Goal: Information Seeking & Learning: Learn about a topic

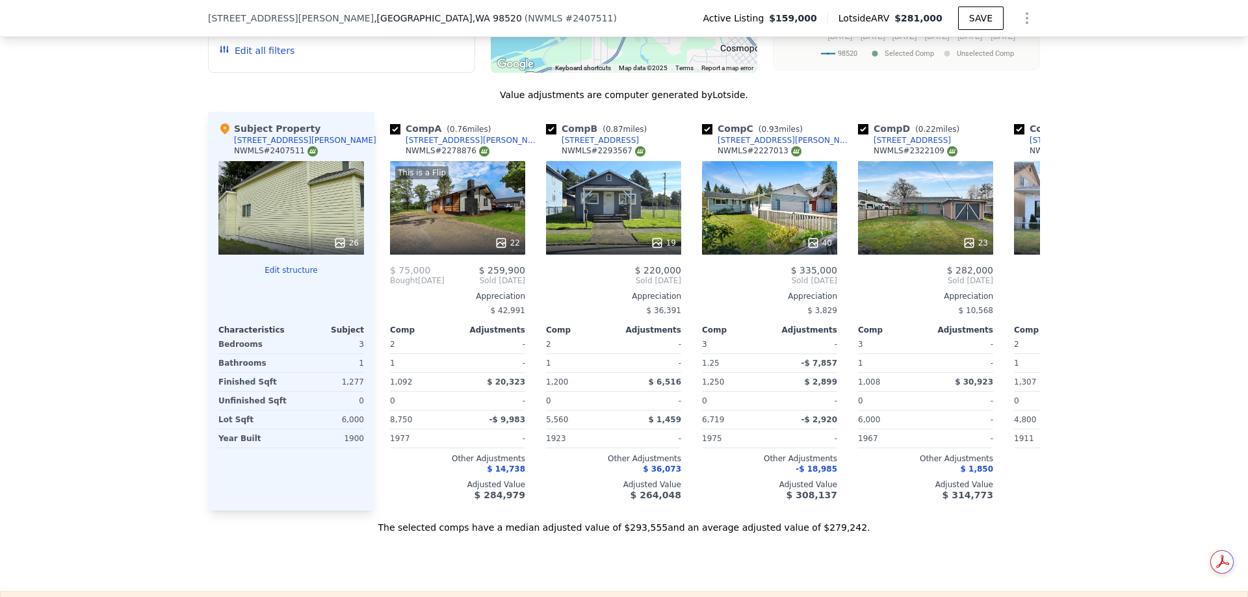
click at [301, 247] on div at bounding box center [291, 242] width 146 height 23
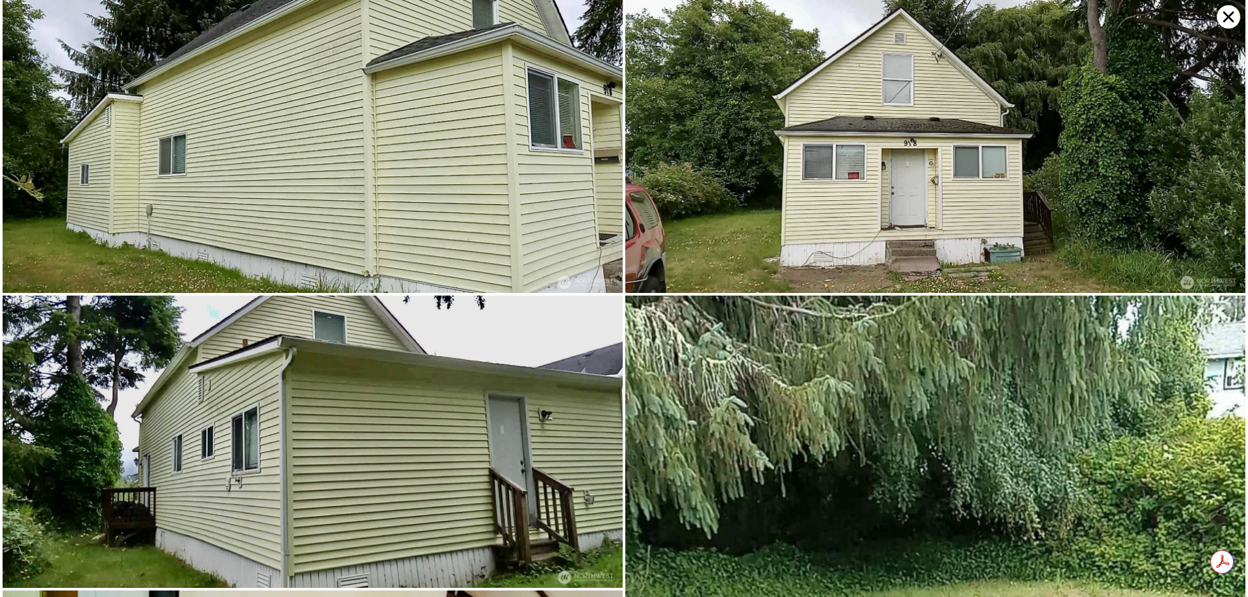
click at [437, 405] on img at bounding box center [313, 442] width 620 height 293
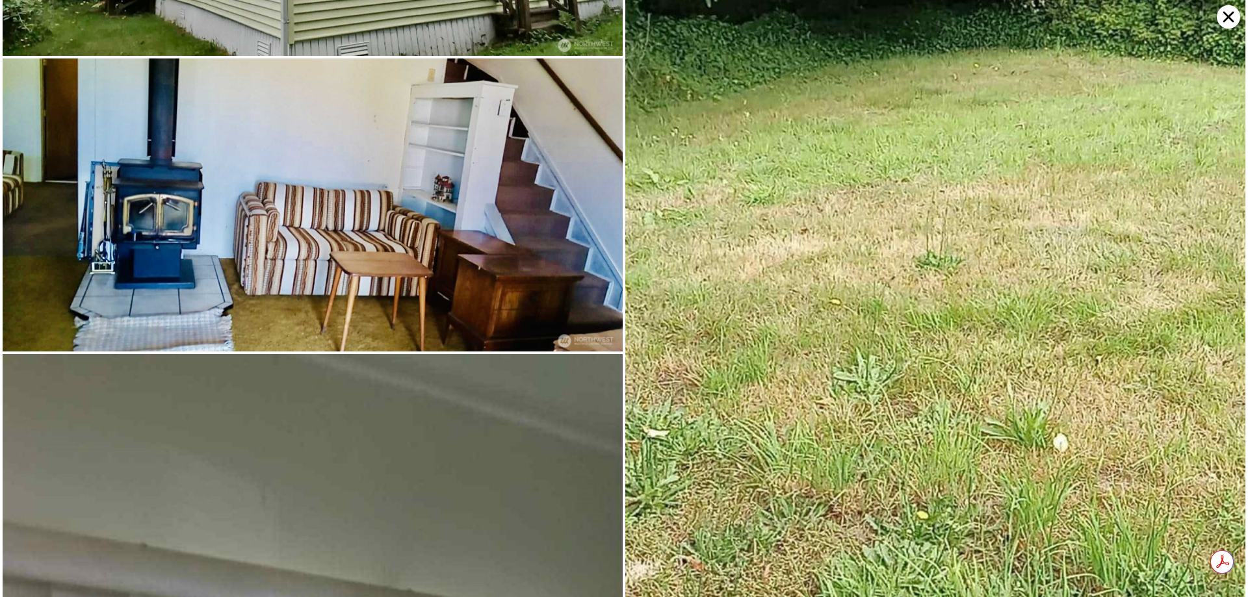
scroll to position [586, 0]
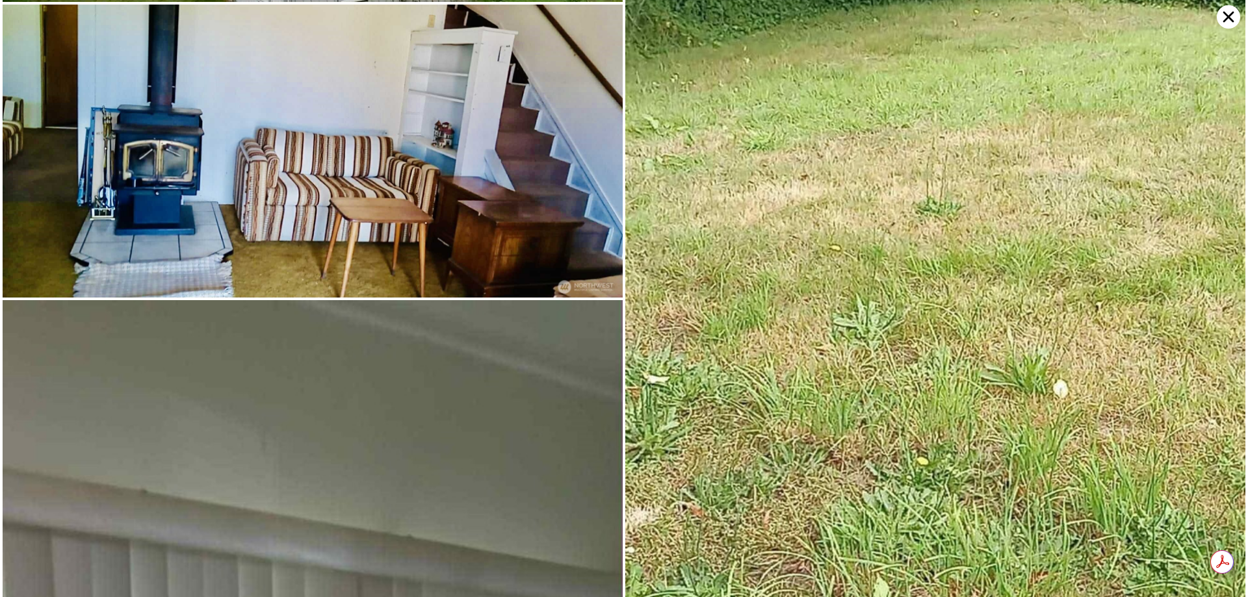
click at [1222, 16] on icon at bounding box center [1227, 16] width 23 height 23
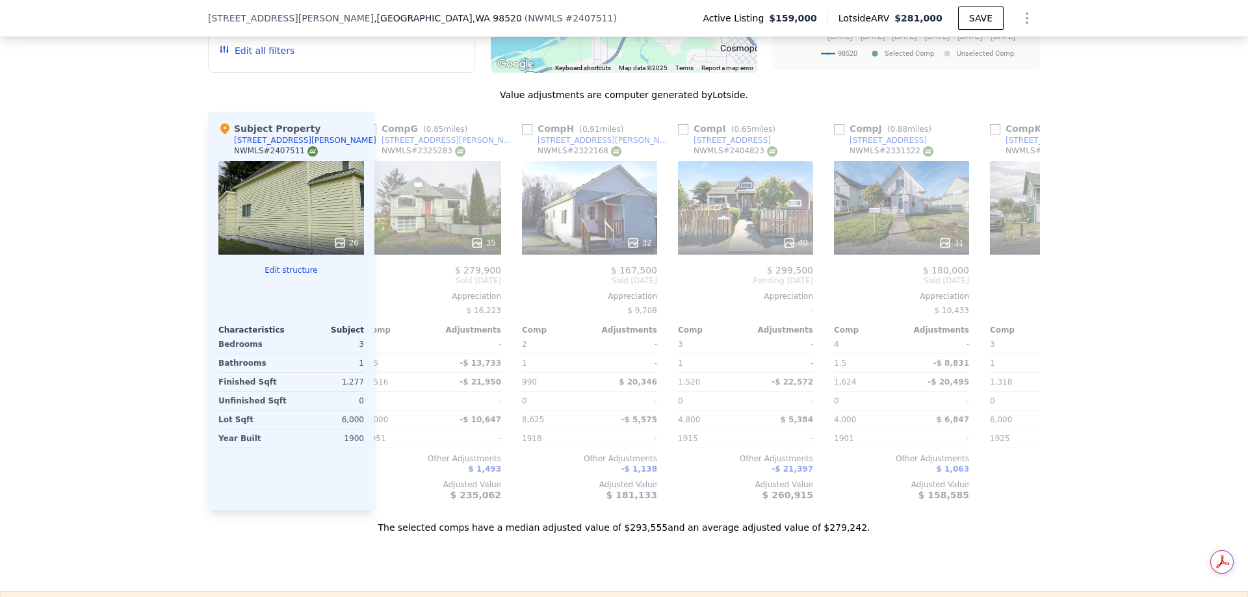
scroll to position [0, 958]
click at [584, 236] on div "32" at bounding box center [591, 208] width 135 height 94
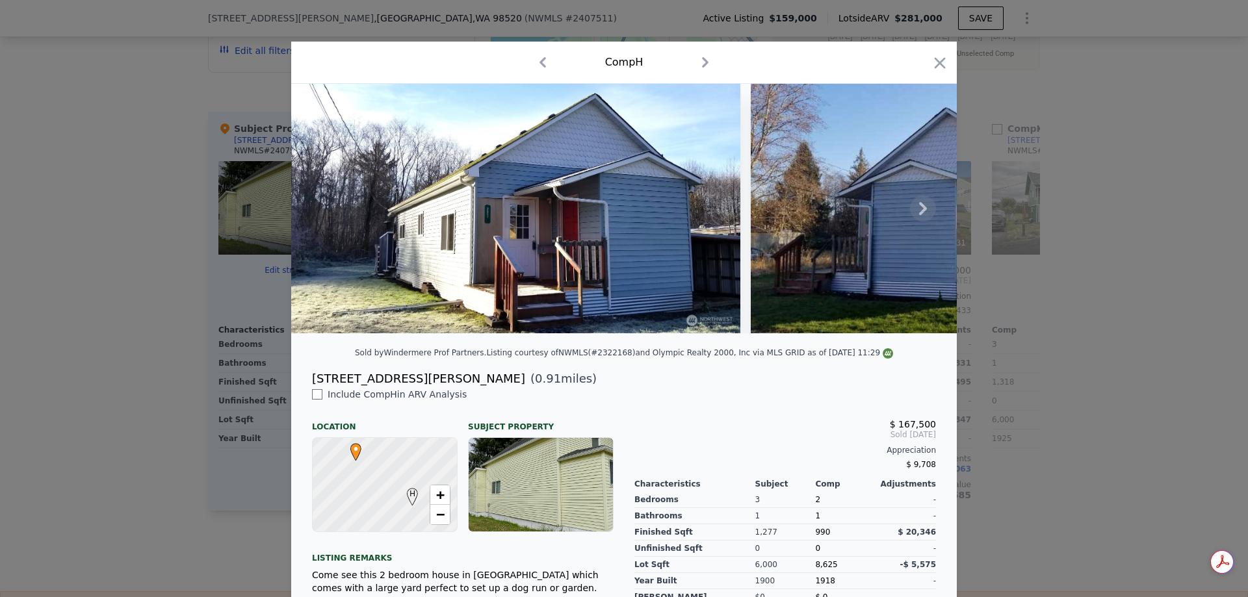
click at [617, 271] on img at bounding box center [515, 209] width 449 height 250
click at [915, 209] on icon at bounding box center [923, 209] width 26 height 26
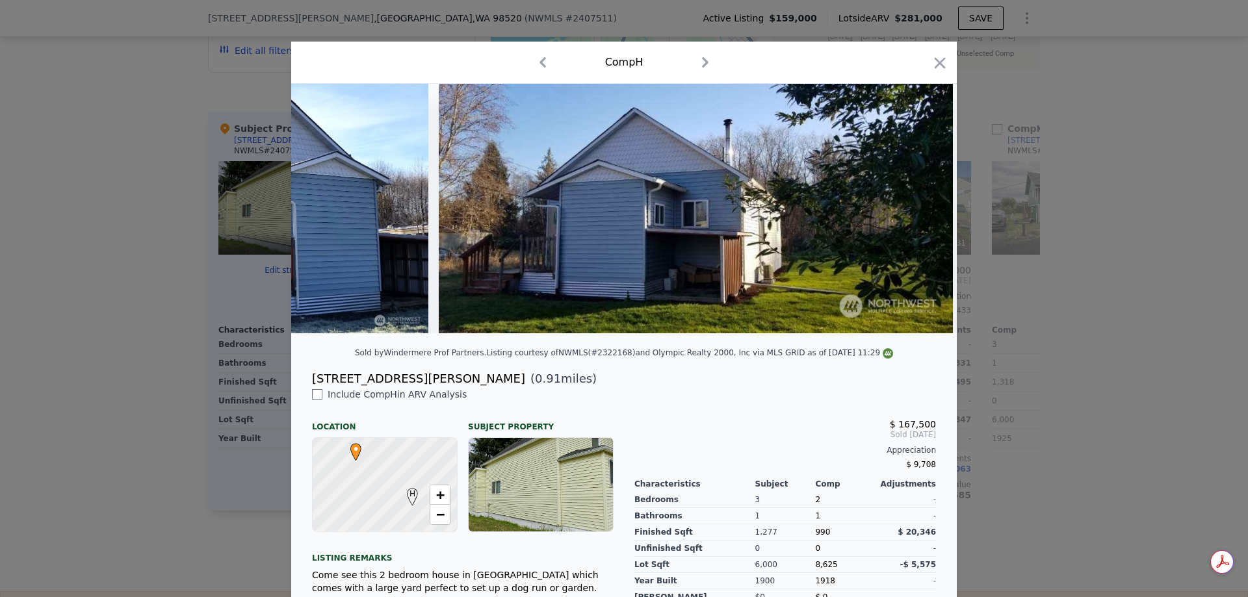
click at [913, 212] on img at bounding box center [696, 209] width 514 height 250
click at [913, 214] on icon at bounding box center [923, 209] width 26 height 26
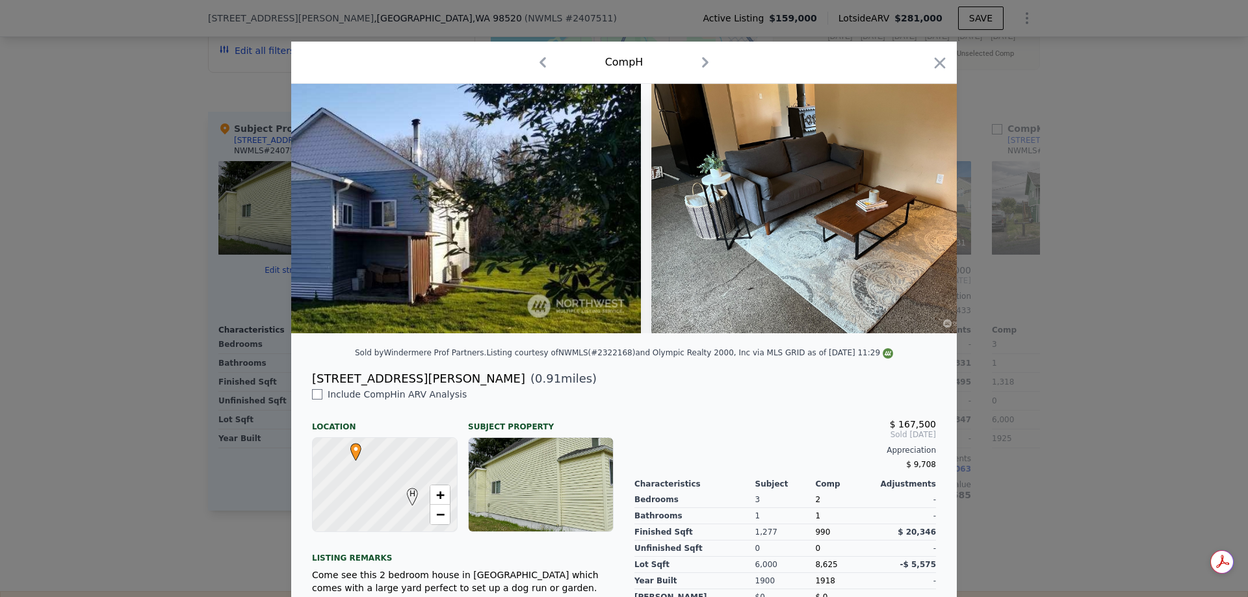
click at [913, 214] on div at bounding box center [623, 209] width 665 height 250
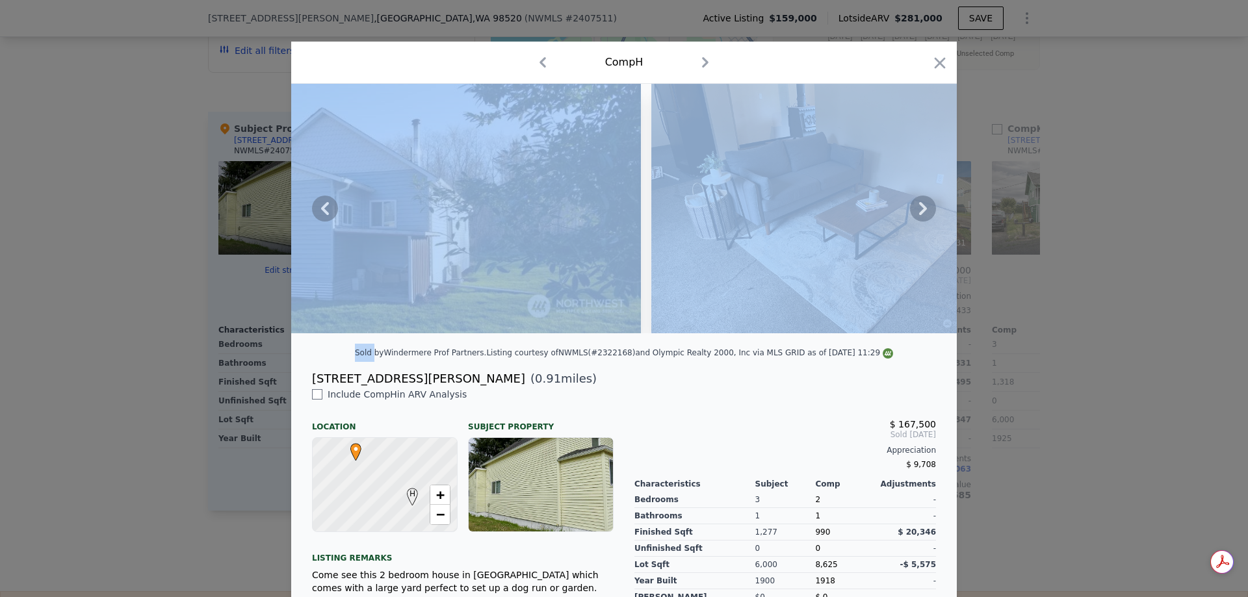
click at [913, 214] on icon at bounding box center [923, 209] width 26 height 26
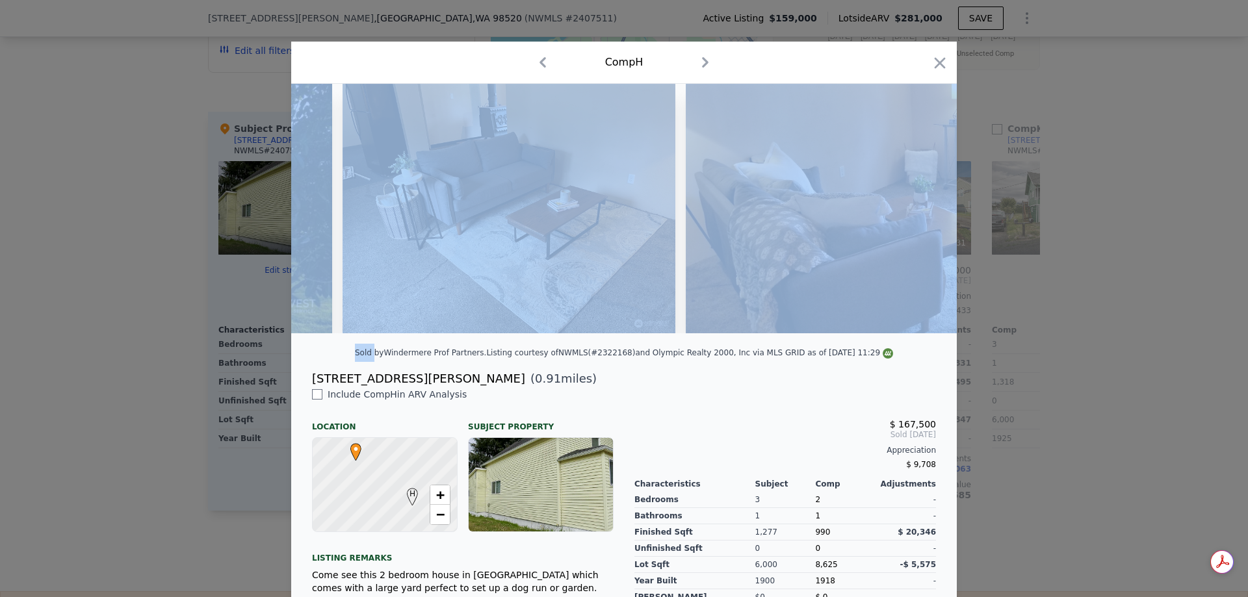
scroll to position [0, 936]
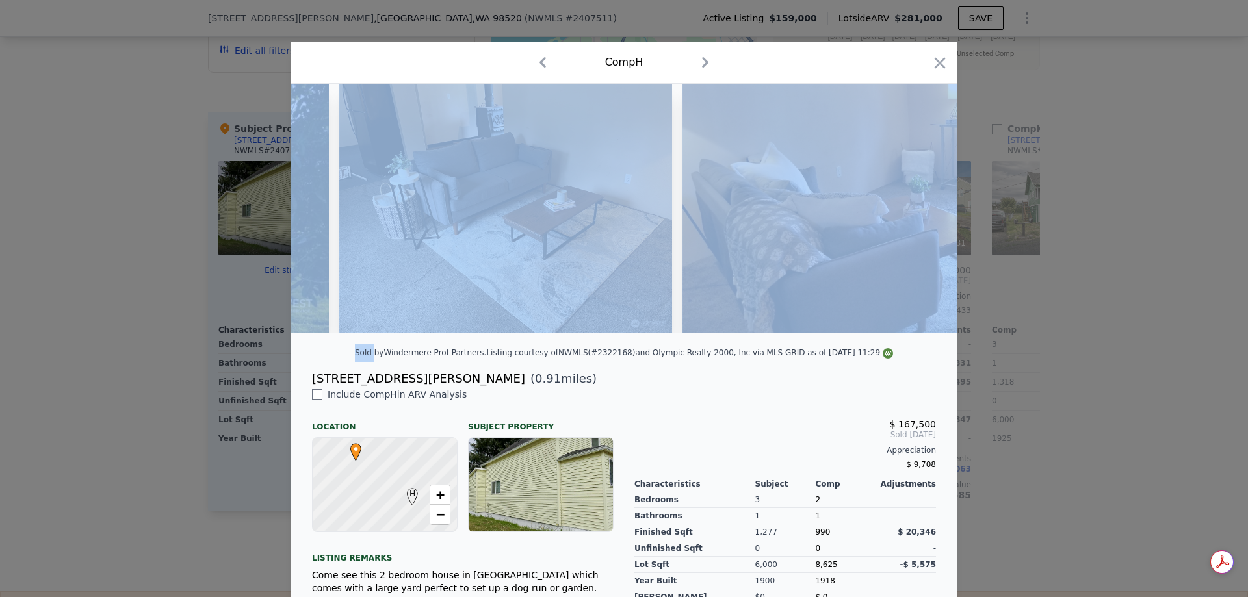
click at [913, 214] on img at bounding box center [939, 209] width 514 height 250
click at [868, 257] on img at bounding box center [939, 209] width 514 height 250
click at [840, 66] on div "Comp H" at bounding box center [624, 62] width 645 height 21
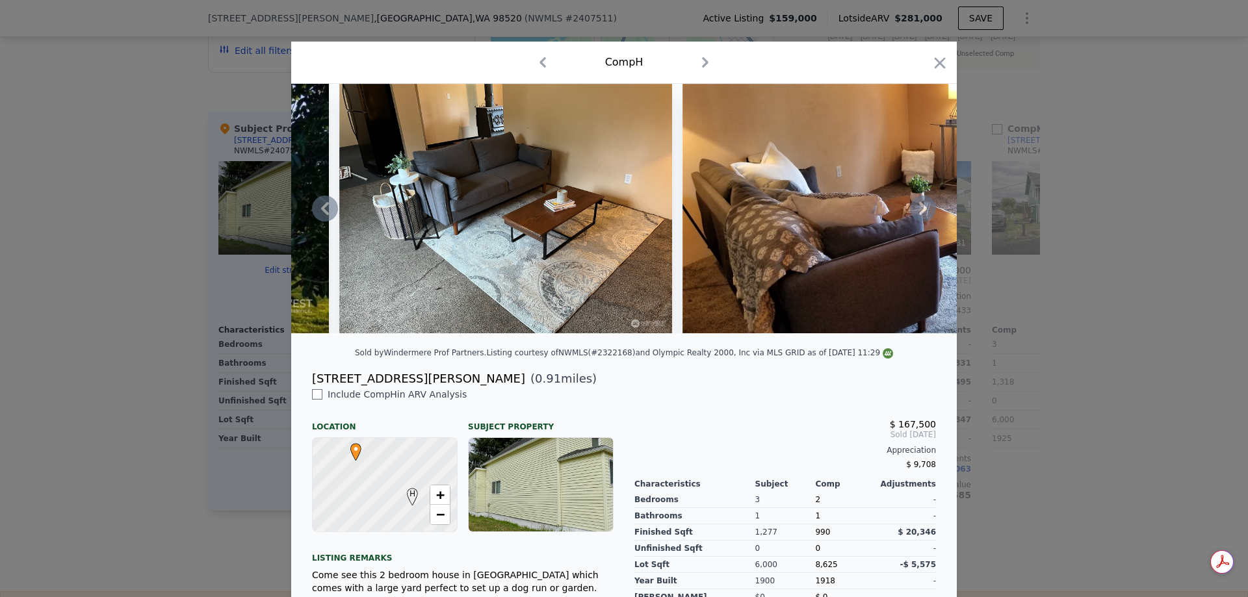
click at [920, 222] on icon at bounding box center [923, 209] width 26 height 26
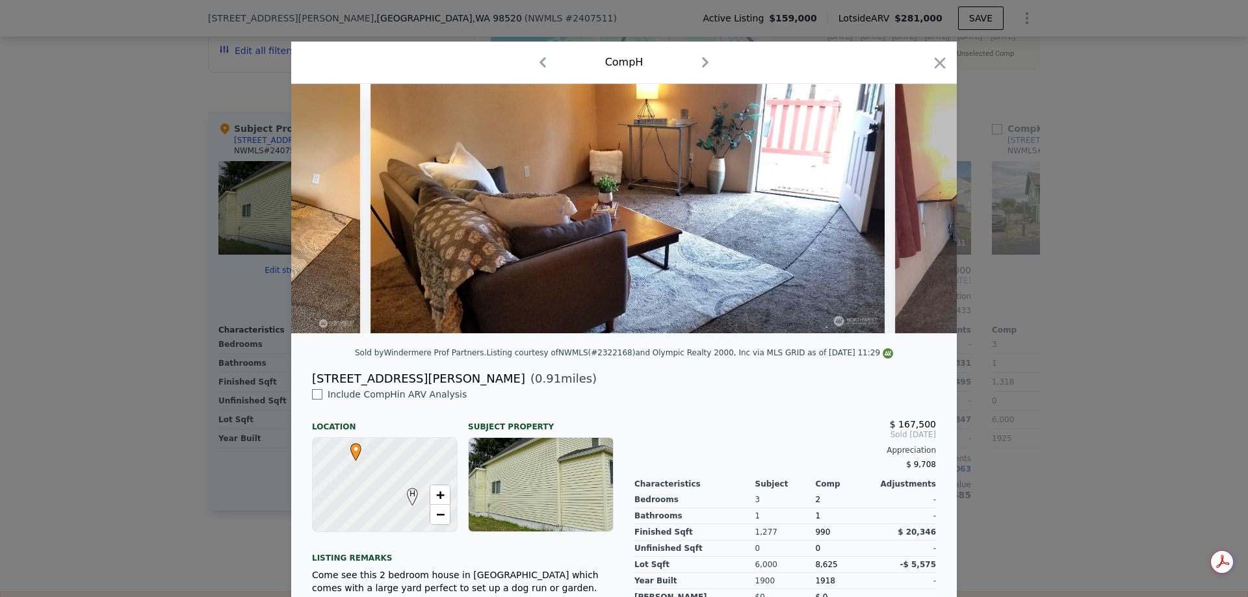
click at [920, 222] on div at bounding box center [623, 209] width 665 height 250
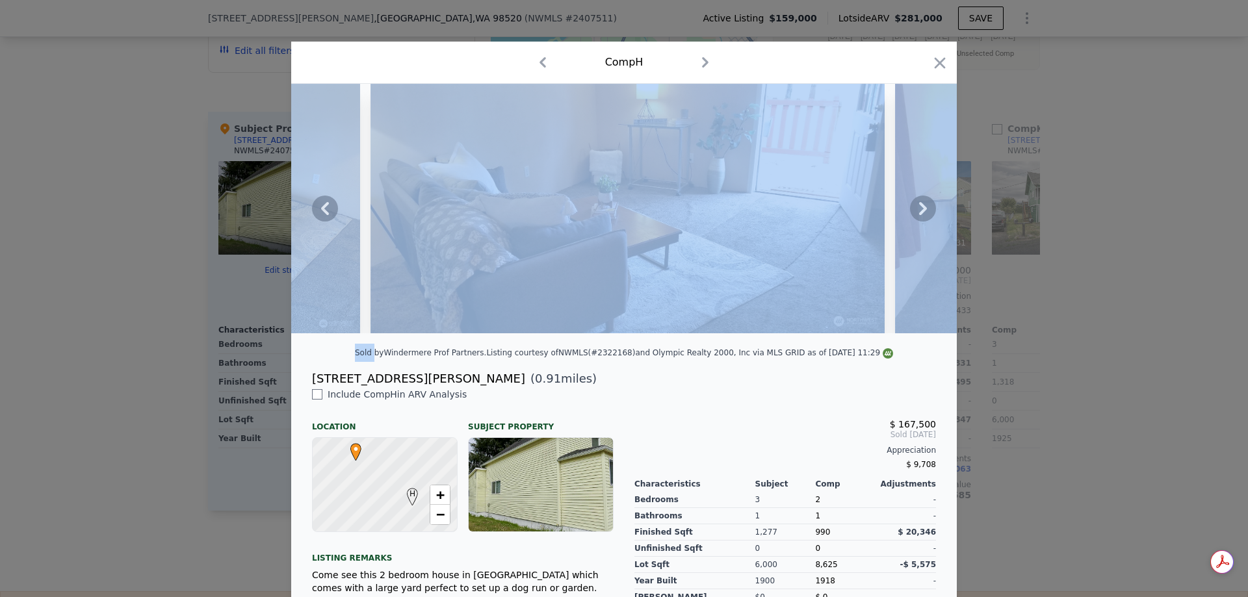
click at [920, 222] on icon at bounding box center [923, 209] width 26 height 26
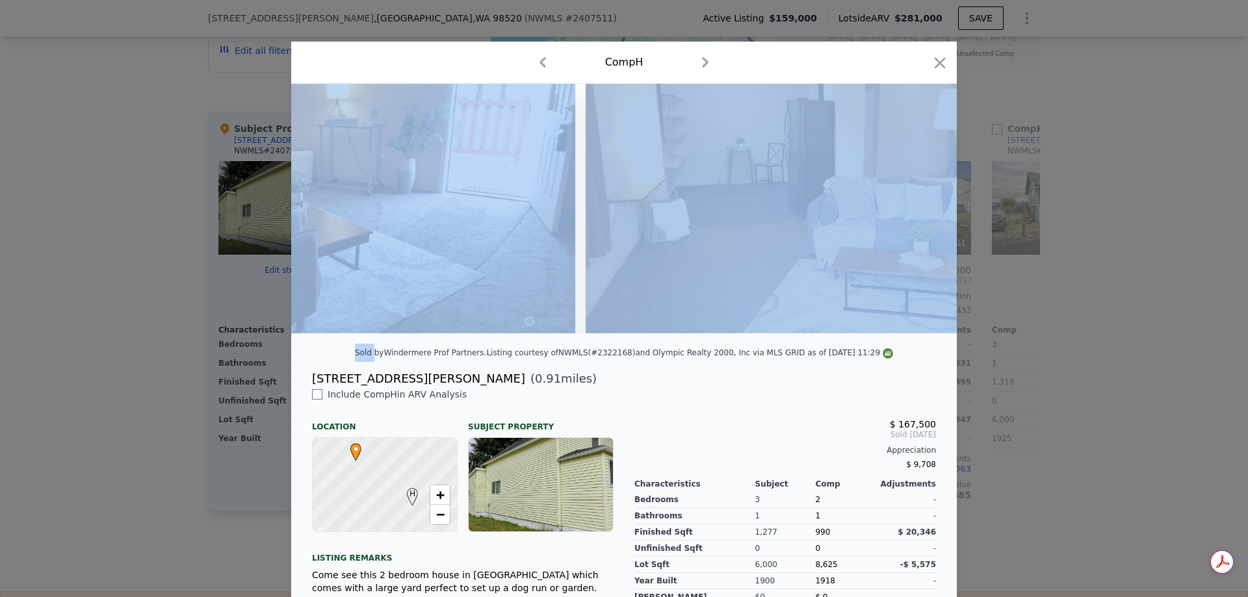
scroll to position [0, 1560]
click at [847, 64] on div "Comp H" at bounding box center [624, 62] width 645 height 21
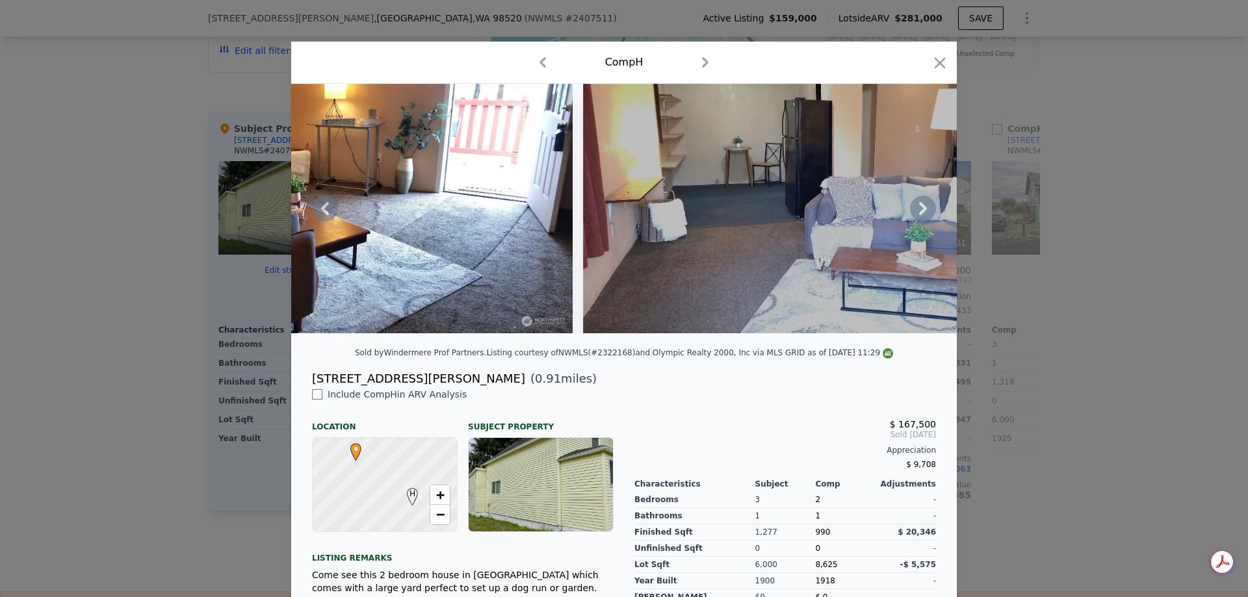
click at [919, 215] on icon at bounding box center [923, 208] width 8 height 13
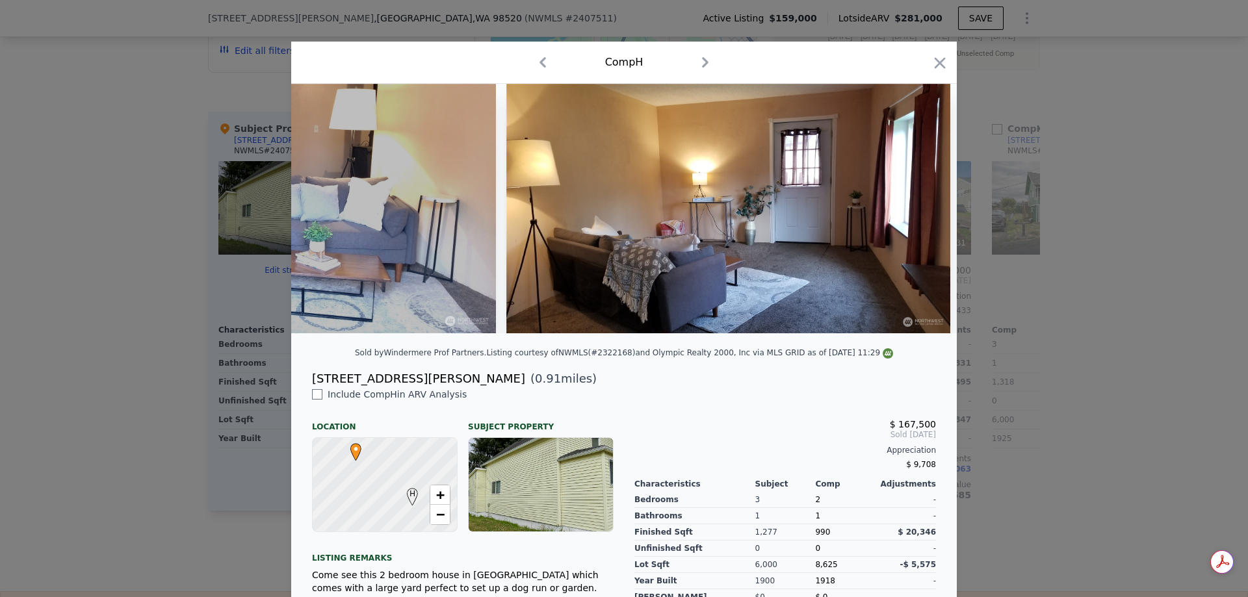
scroll to position [0, 2183]
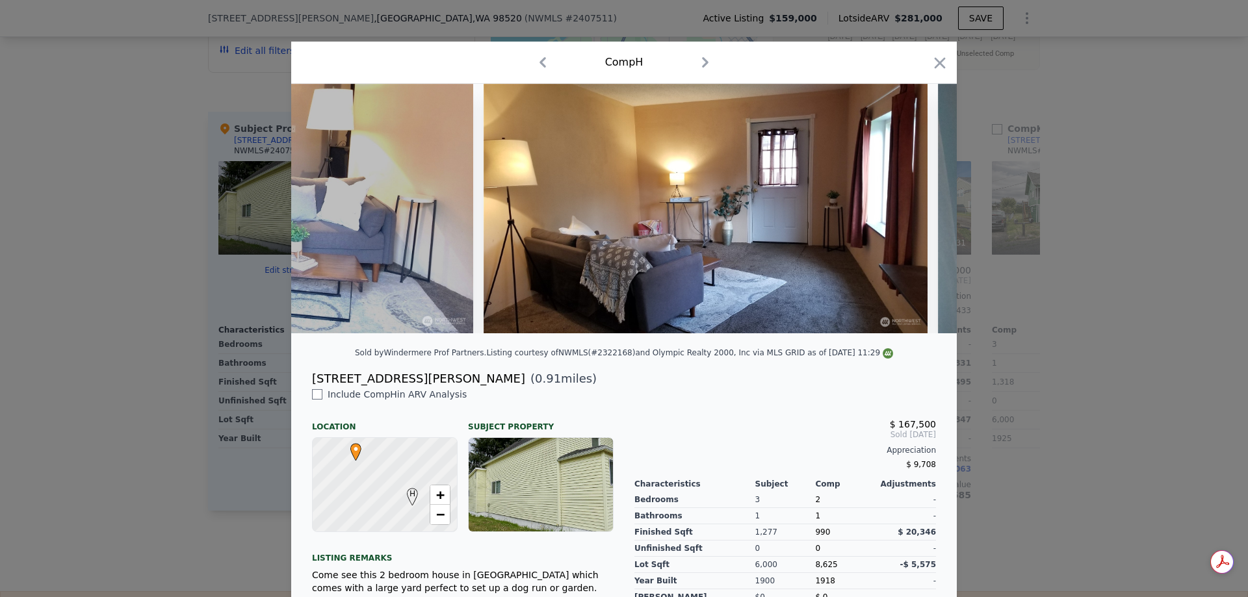
click at [917, 217] on div at bounding box center [623, 209] width 665 height 250
click at [919, 215] on icon at bounding box center [923, 208] width 8 height 13
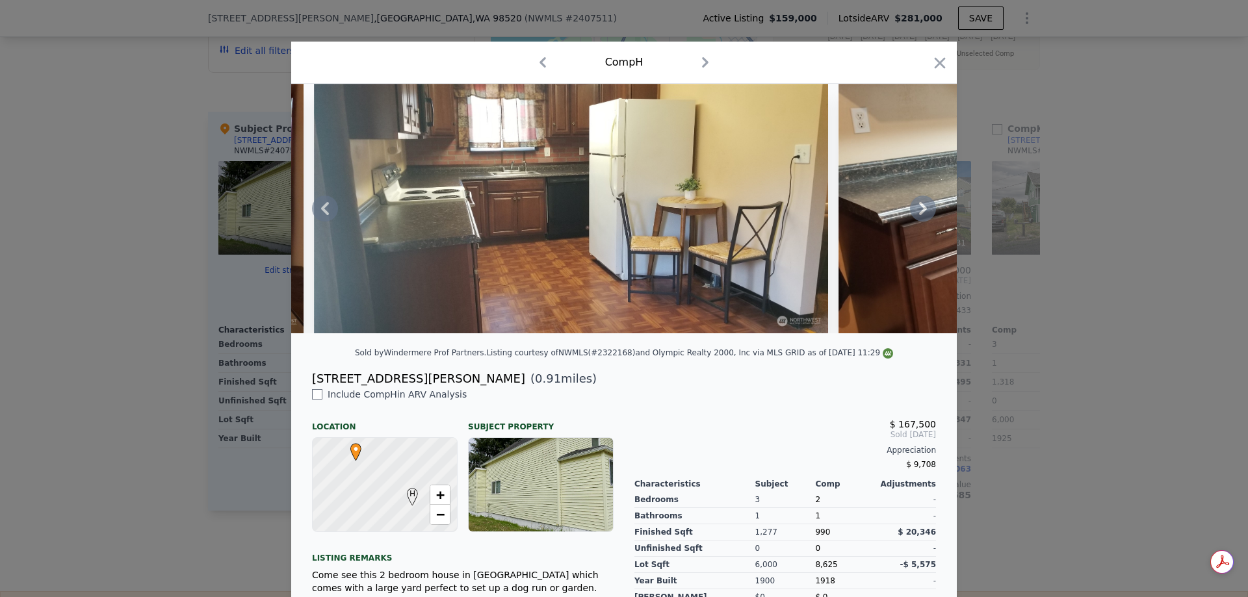
click at [919, 215] on icon at bounding box center [923, 208] width 8 height 13
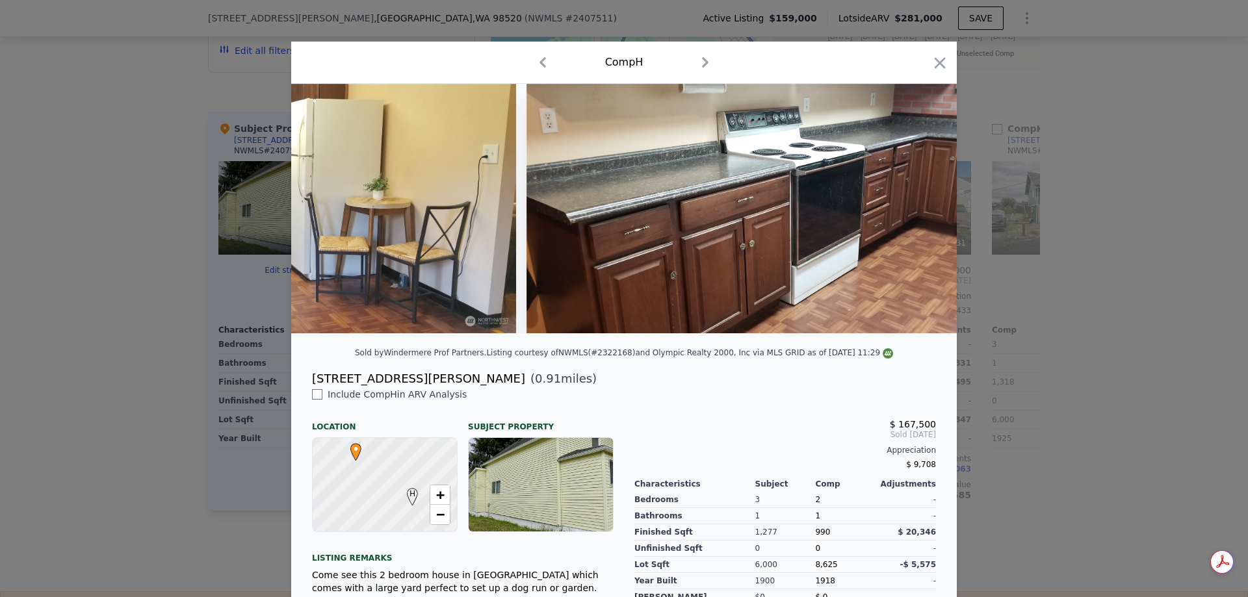
click at [917, 217] on div at bounding box center [623, 209] width 665 height 250
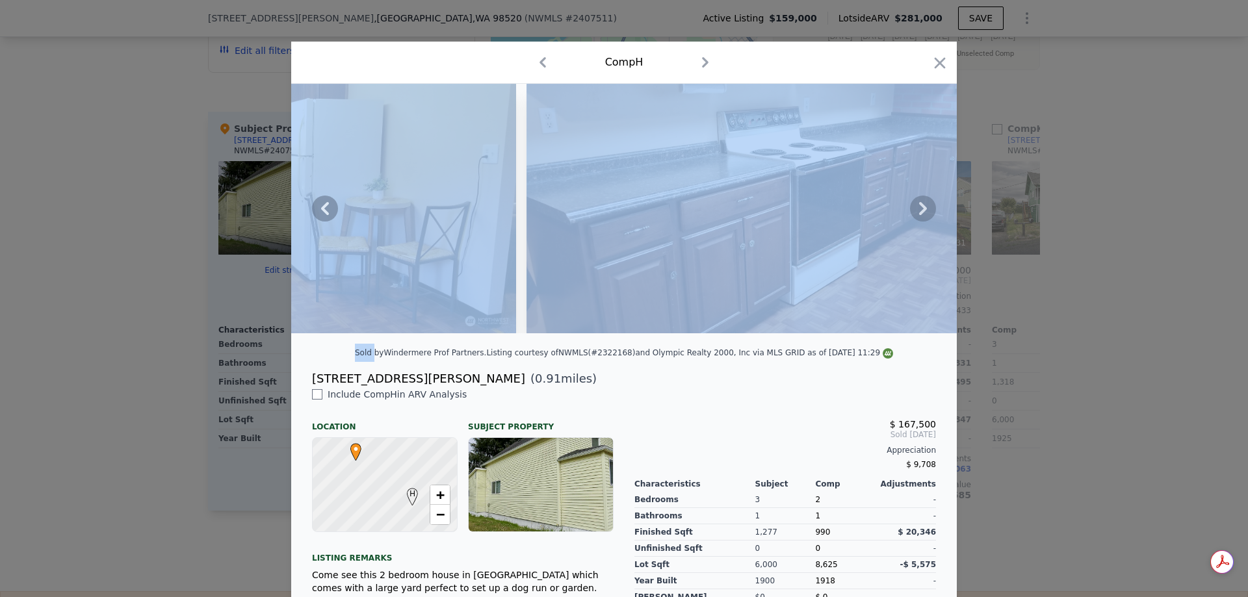
click at [919, 215] on icon at bounding box center [923, 208] width 8 height 13
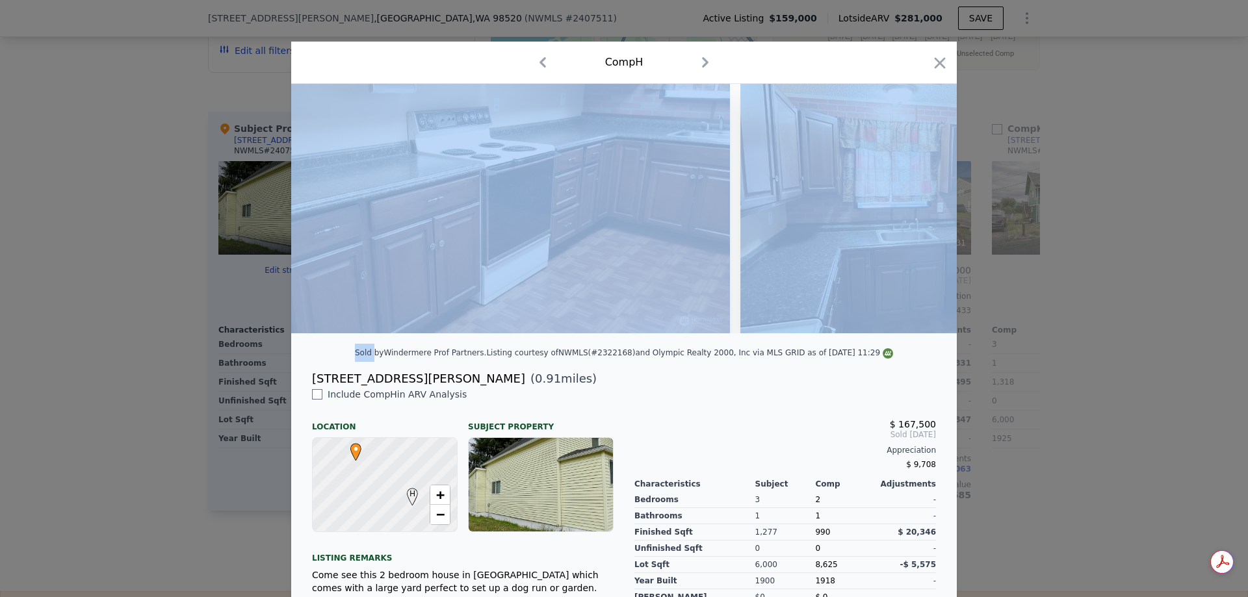
scroll to position [0, 3431]
click at [813, 60] on div "Comp H" at bounding box center [624, 62] width 645 height 21
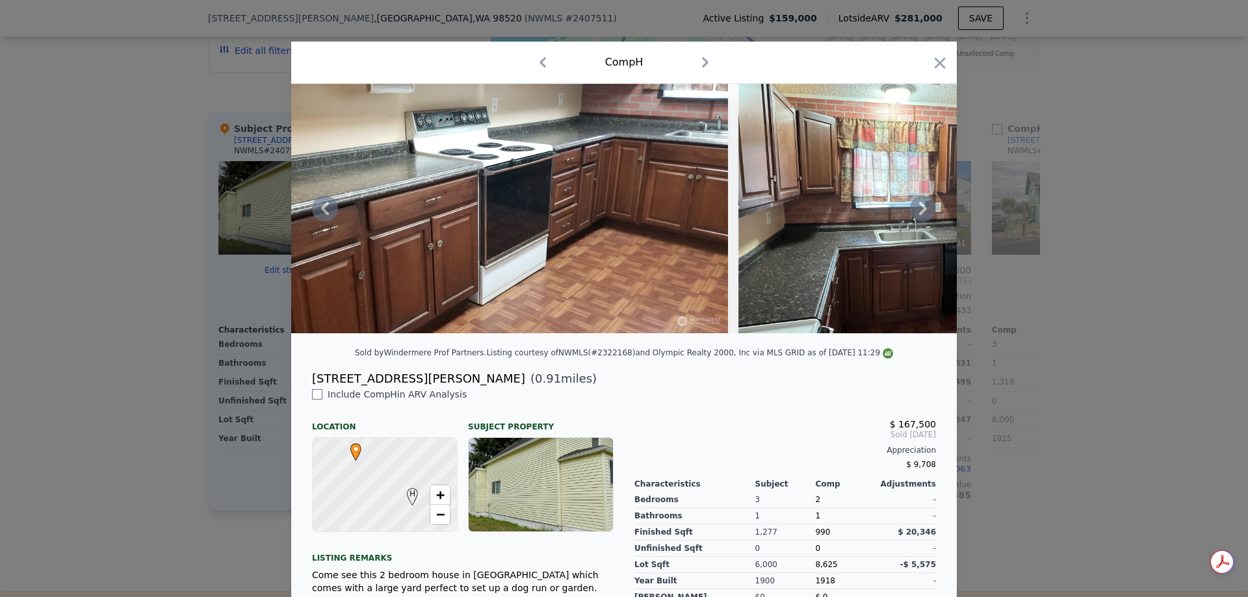
click at [919, 215] on icon at bounding box center [923, 208] width 8 height 13
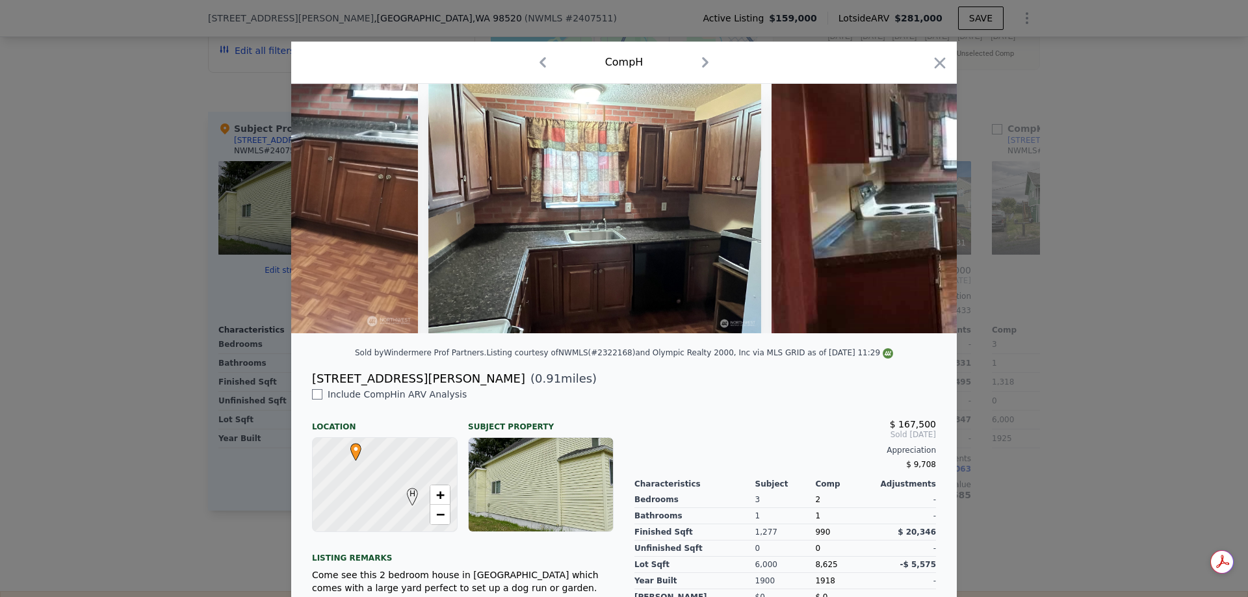
scroll to position [0, 3743]
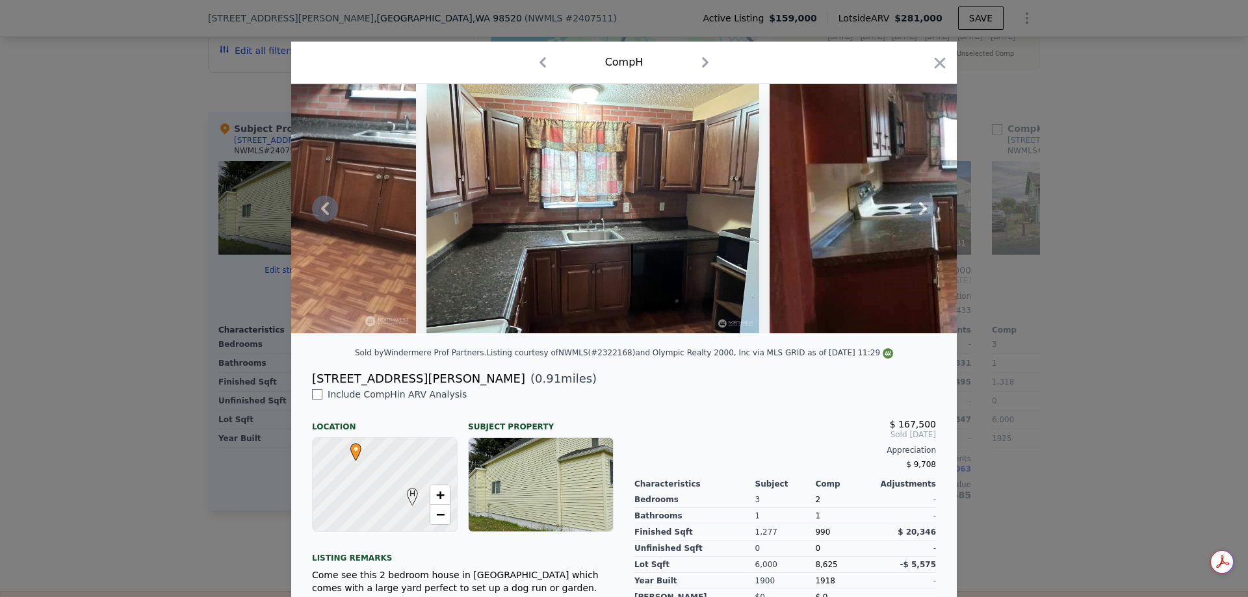
click at [919, 215] on icon at bounding box center [923, 208] width 8 height 13
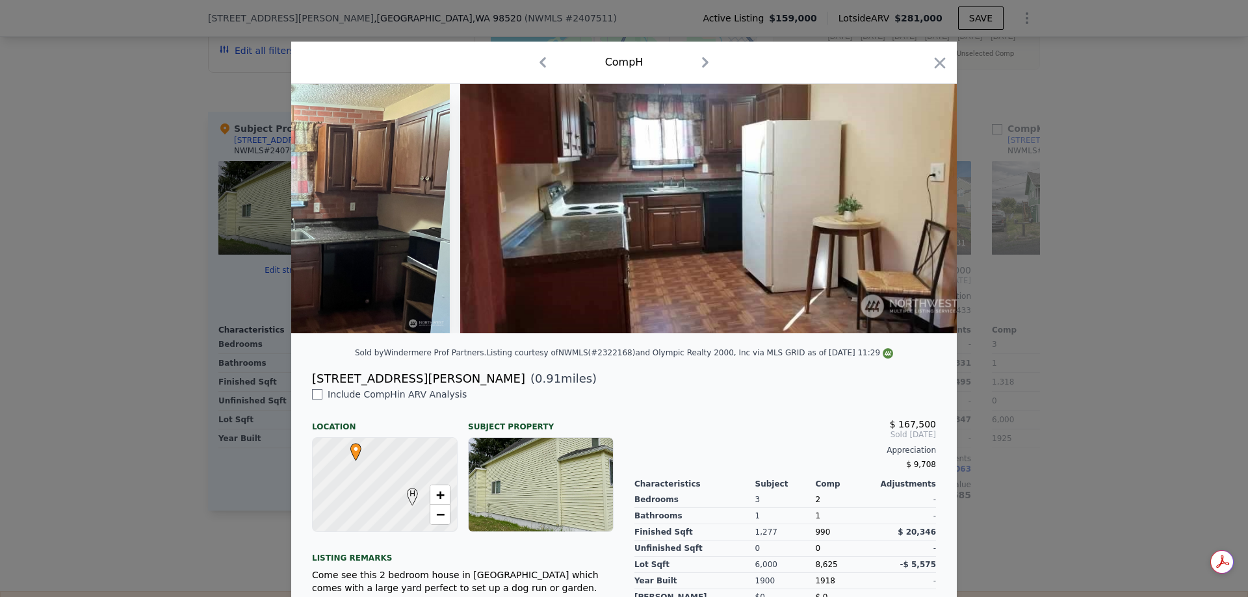
scroll to position [0, 4055]
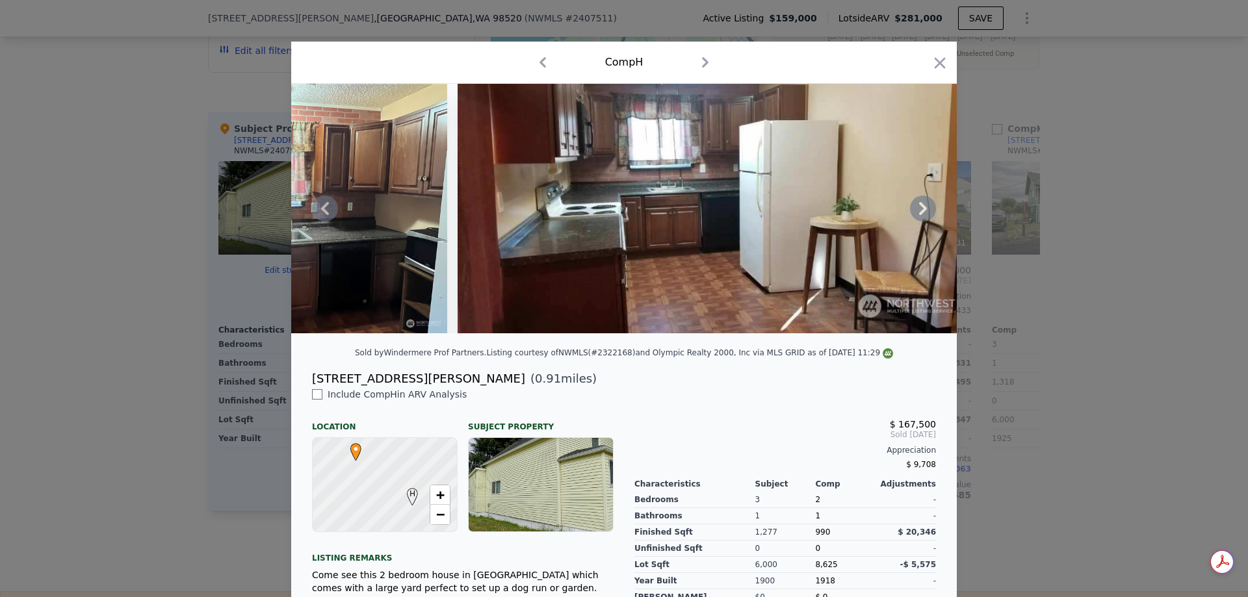
click at [912, 211] on icon at bounding box center [923, 209] width 26 height 26
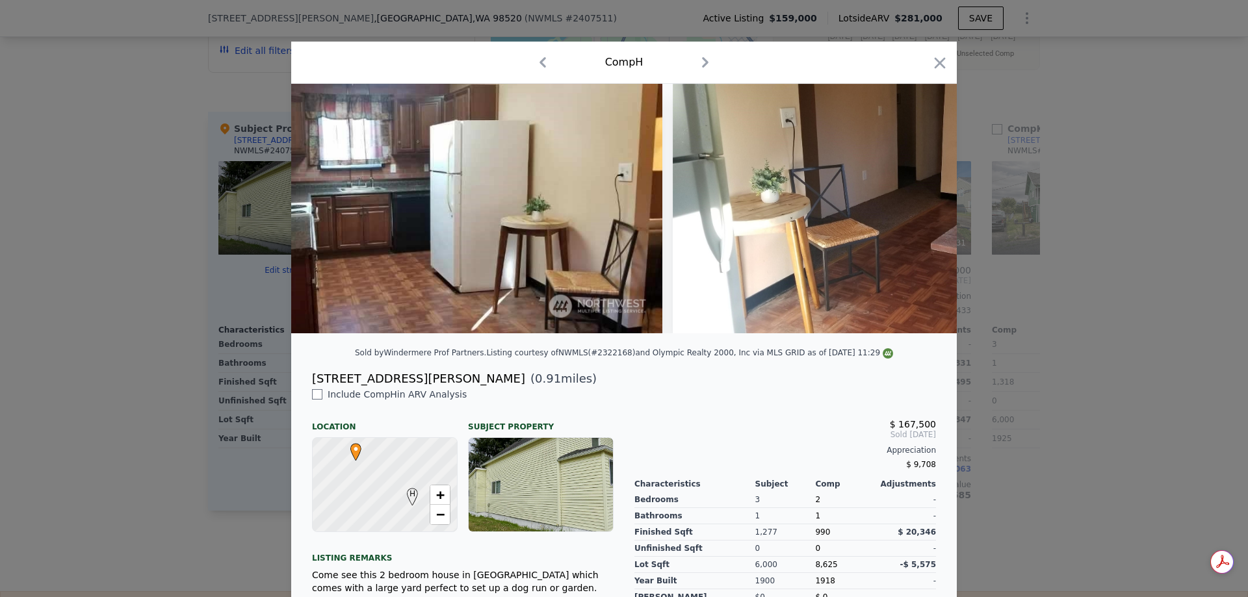
scroll to position [0, 4367]
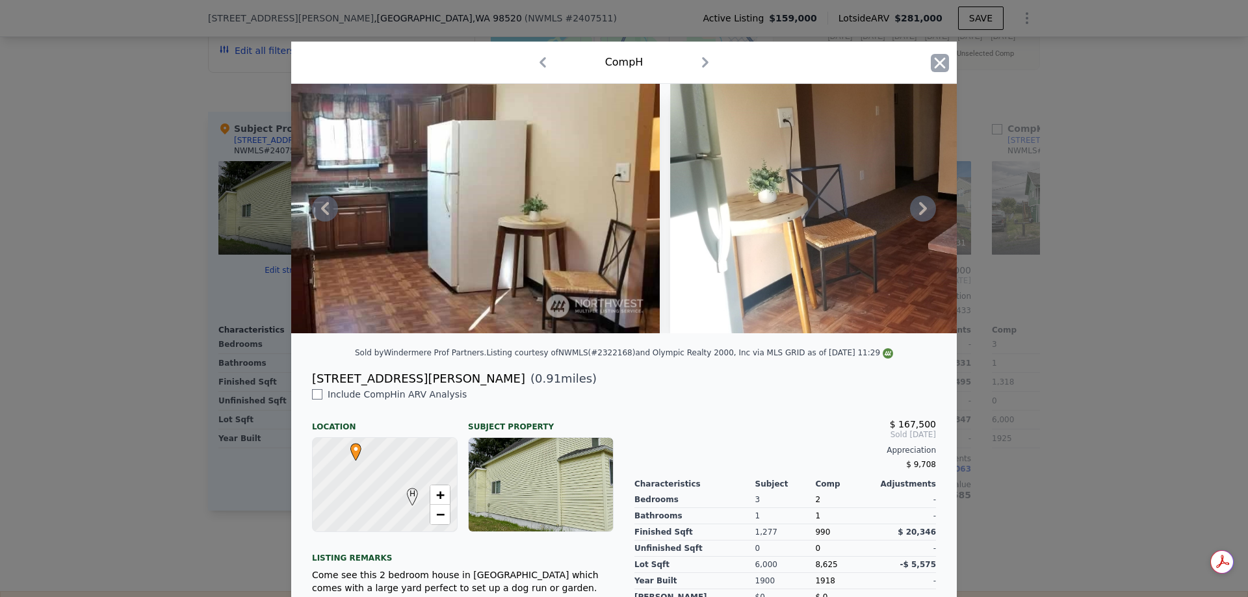
click at [938, 62] on icon "button" at bounding box center [940, 63] width 18 height 18
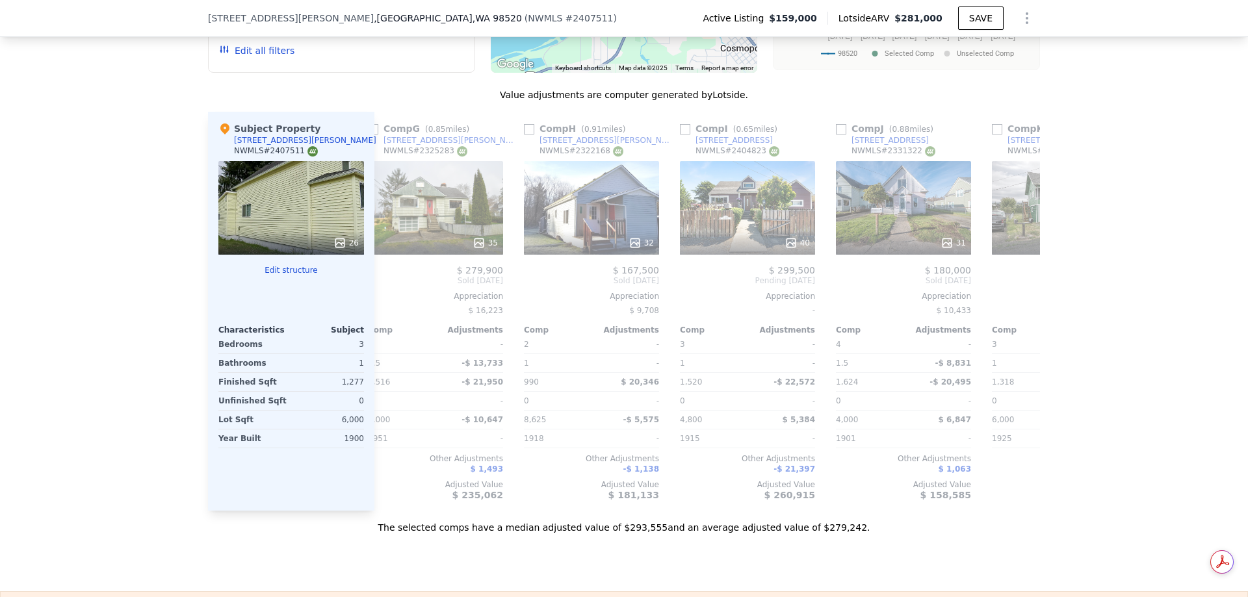
click at [108, 381] on div "We found 12 sales that match your search Listings provided by NWMLS Filters Map…" at bounding box center [624, 171] width 1248 height 727
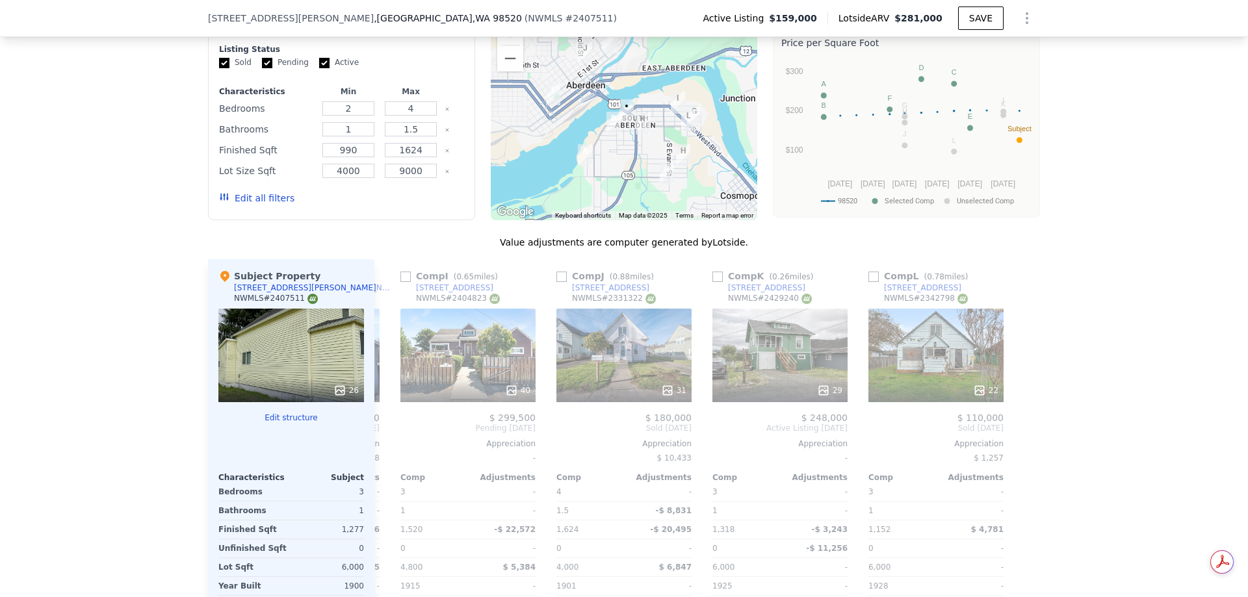
scroll to position [1100, 0]
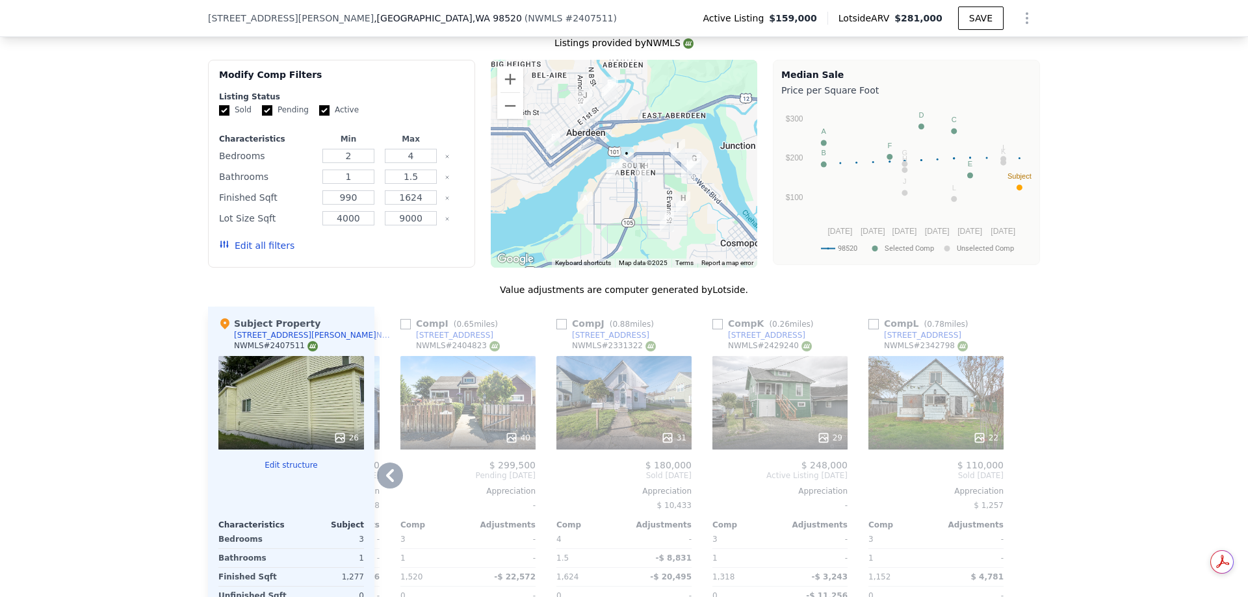
click at [921, 439] on div at bounding box center [935, 437] width 135 height 23
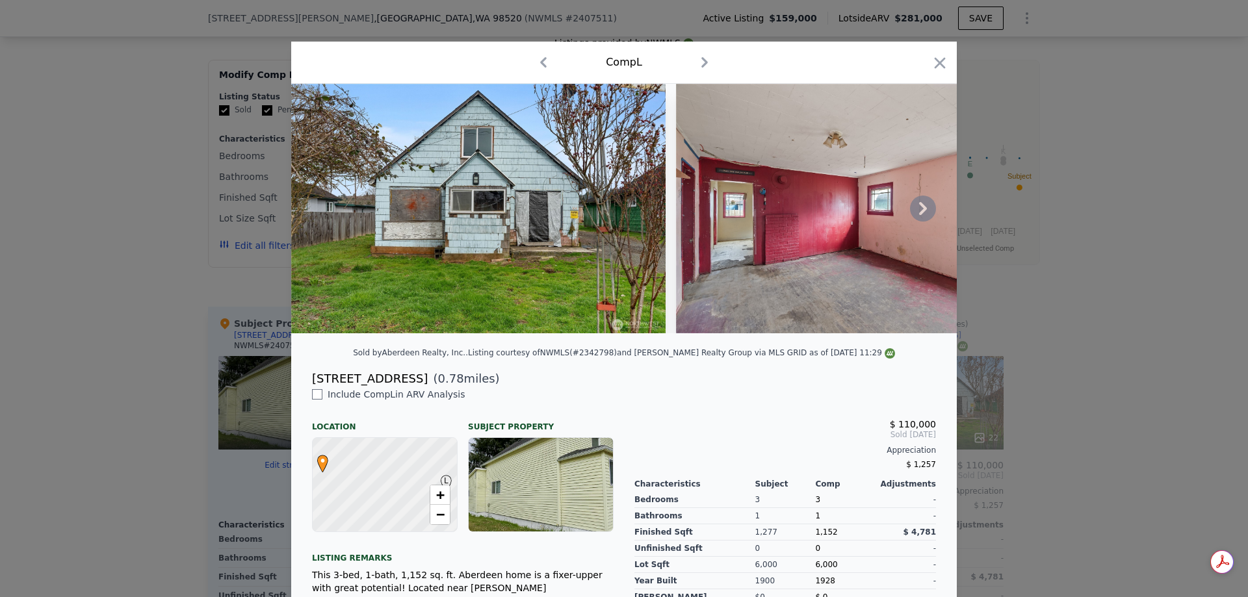
click at [919, 215] on icon at bounding box center [923, 208] width 8 height 13
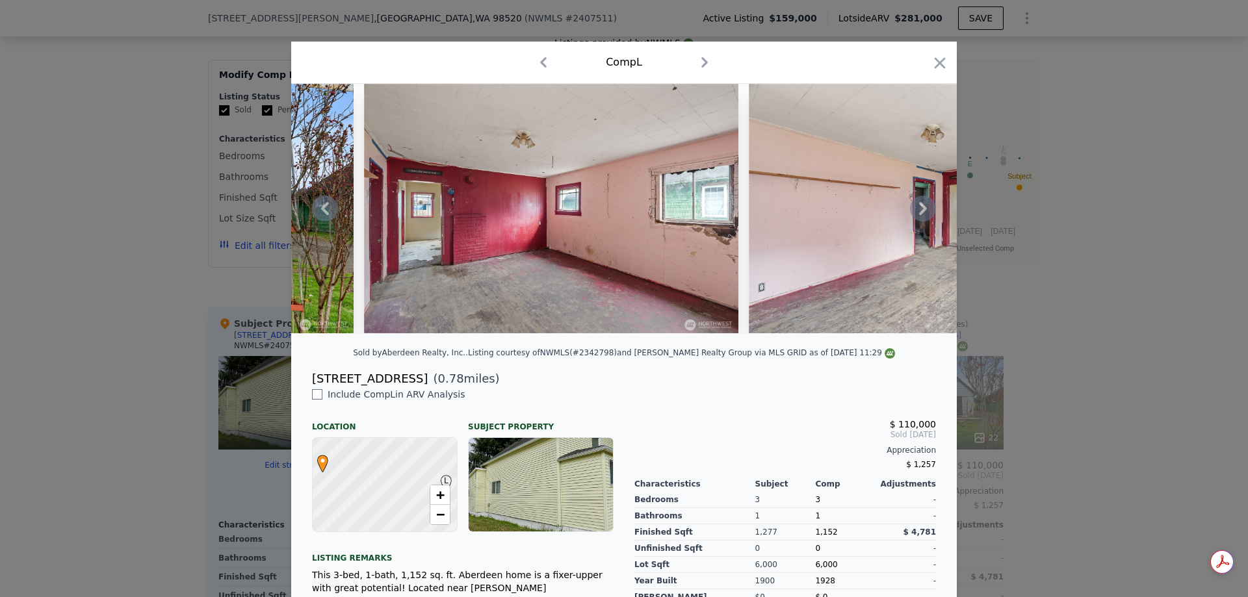
click at [923, 215] on icon at bounding box center [923, 209] width 26 height 26
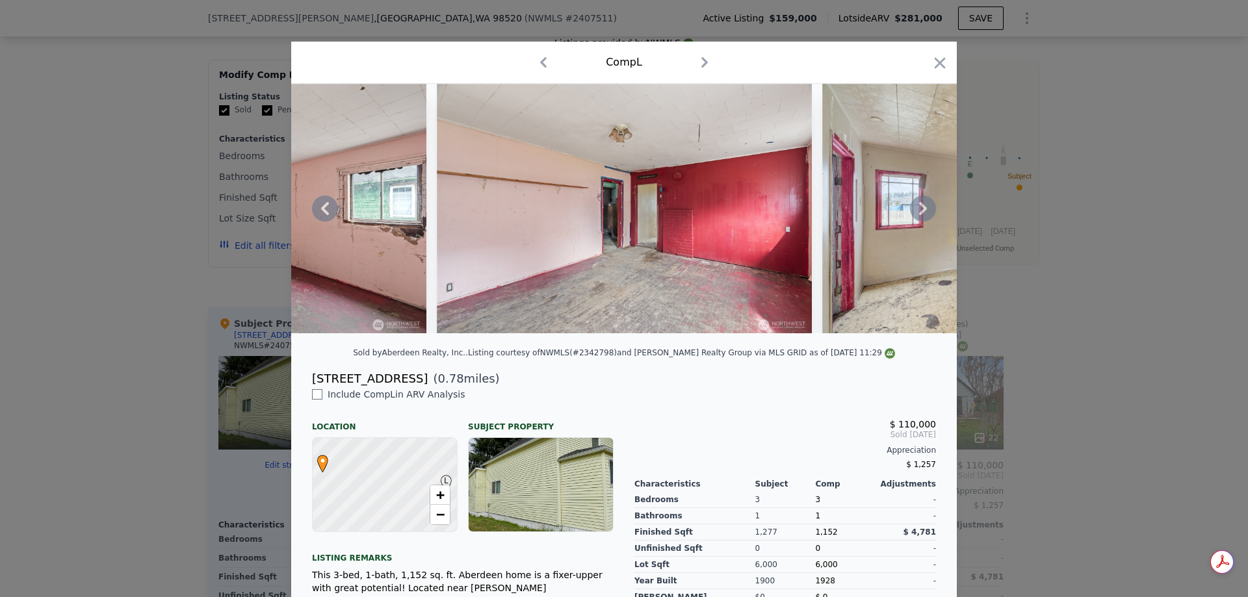
click at [914, 216] on icon at bounding box center [923, 209] width 26 height 26
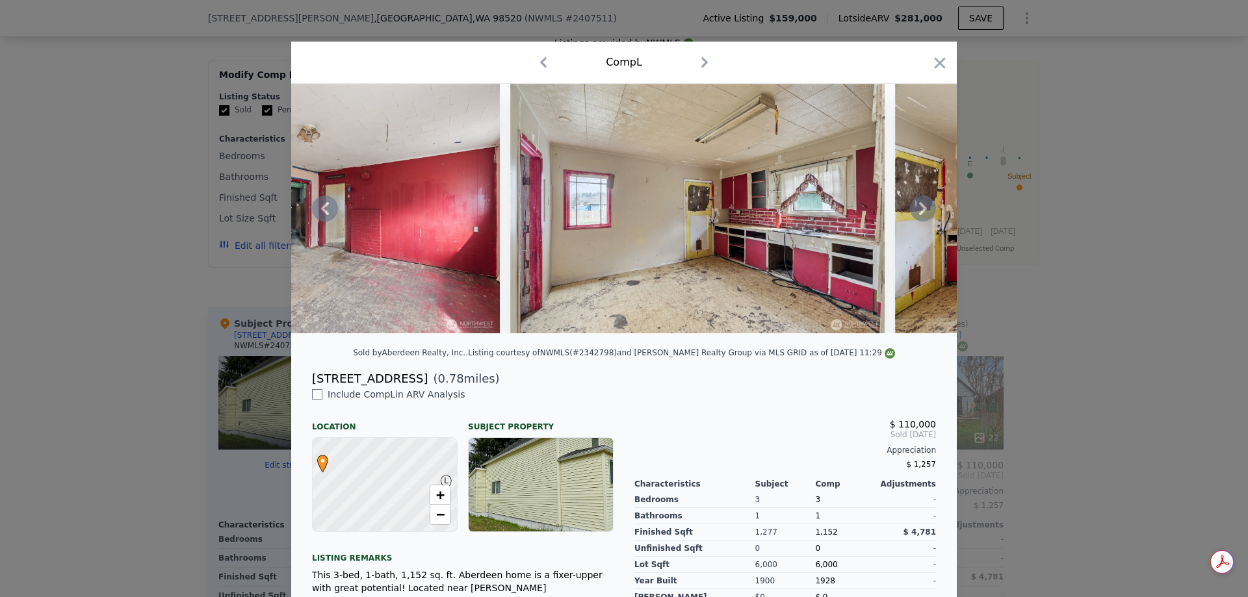
click at [919, 215] on icon at bounding box center [923, 208] width 8 height 13
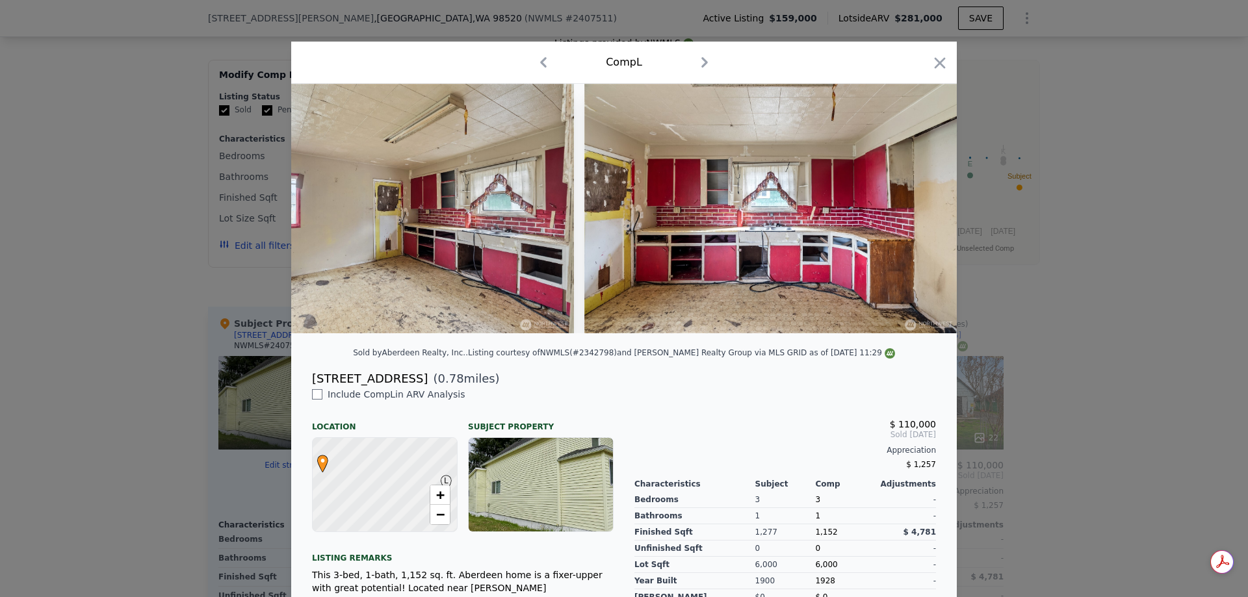
scroll to position [0, 1248]
click at [914, 217] on icon at bounding box center [923, 209] width 26 height 26
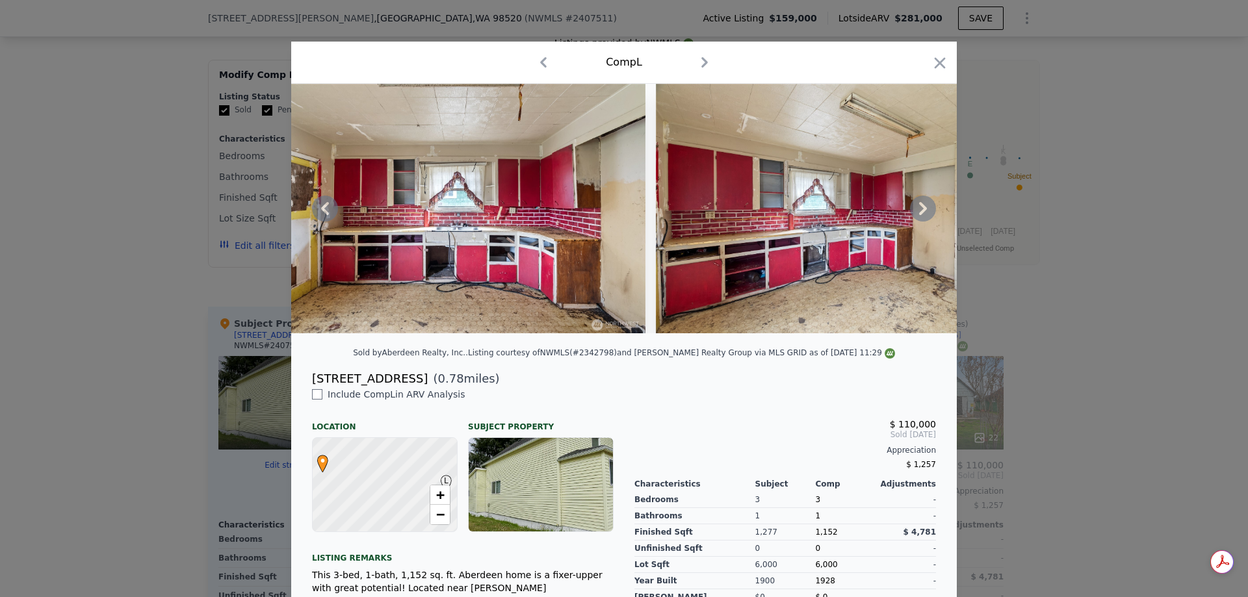
click at [914, 217] on icon at bounding box center [923, 209] width 26 height 26
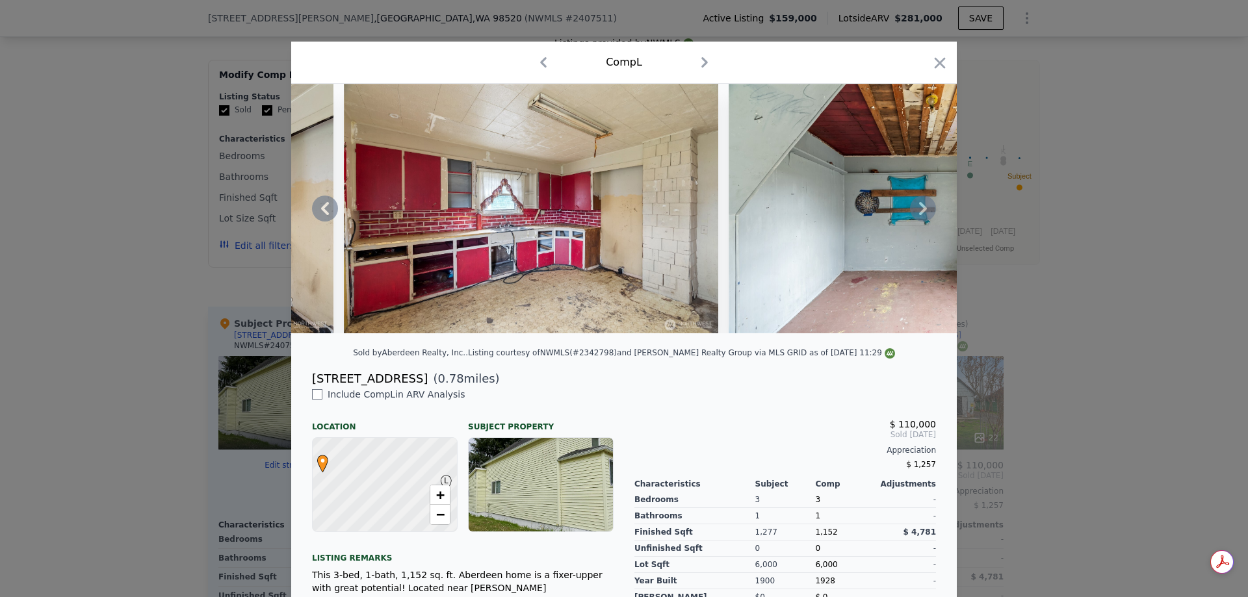
click at [919, 215] on icon at bounding box center [923, 208] width 8 height 13
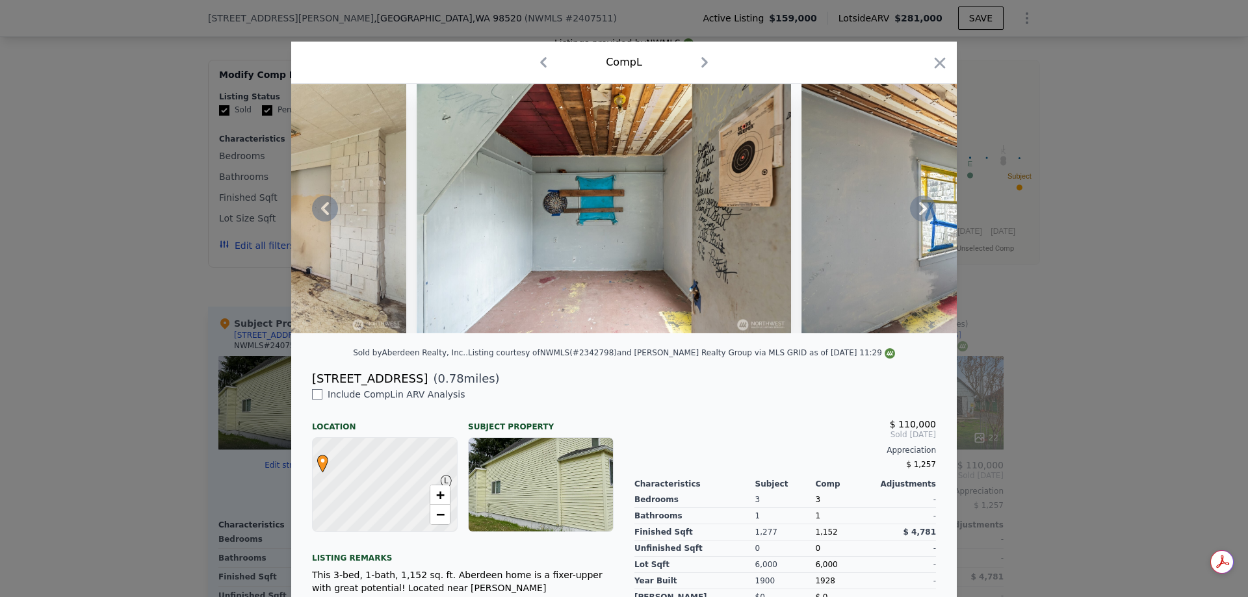
click at [920, 217] on icon at bounding box center [923, 209] width 26 height 26
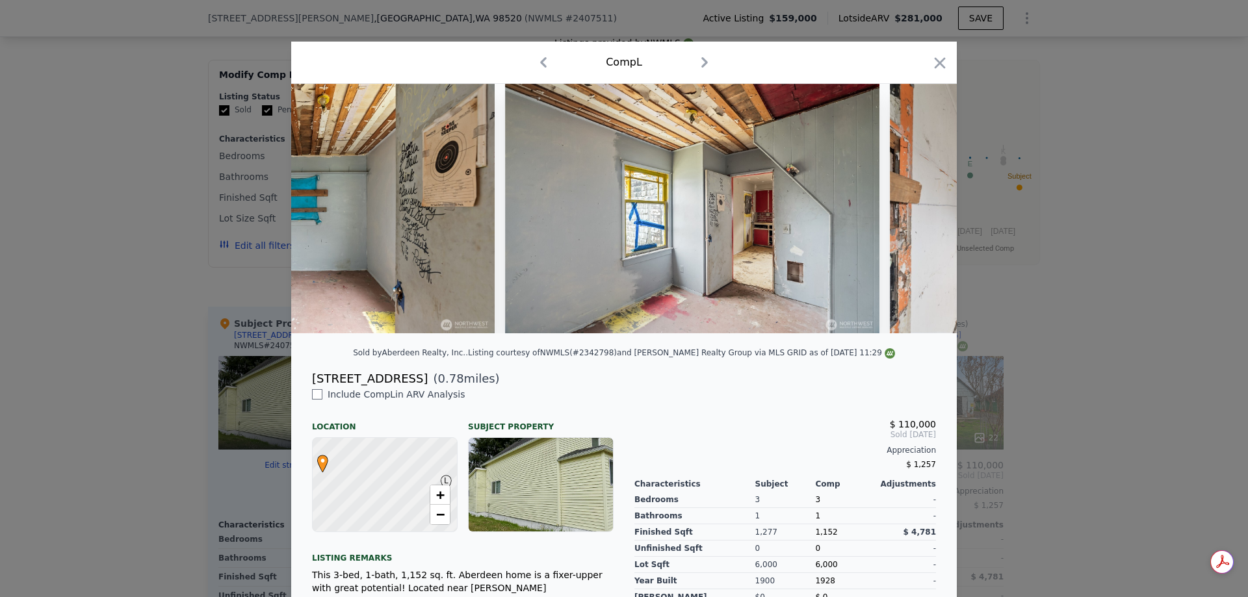
scroll to position [0, 2495]
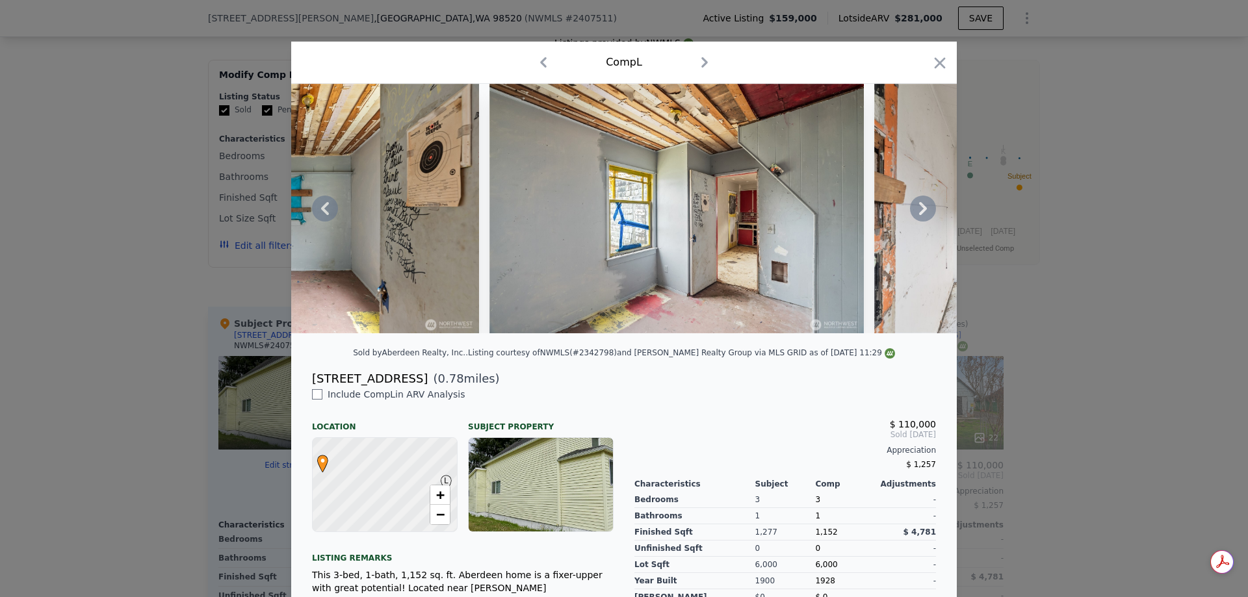
click at [920, 217] on icon at bounding box center [923, 209] width 26 height 26
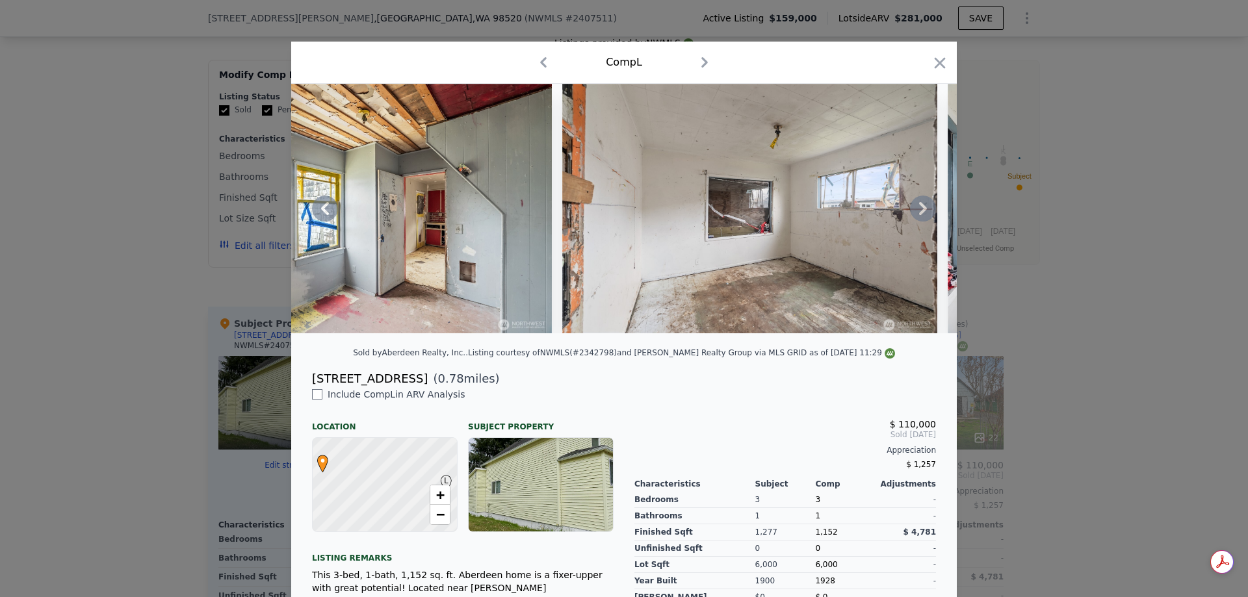
click at [920, 217] on icon at bounding box center [923, 209] width 26 height 26
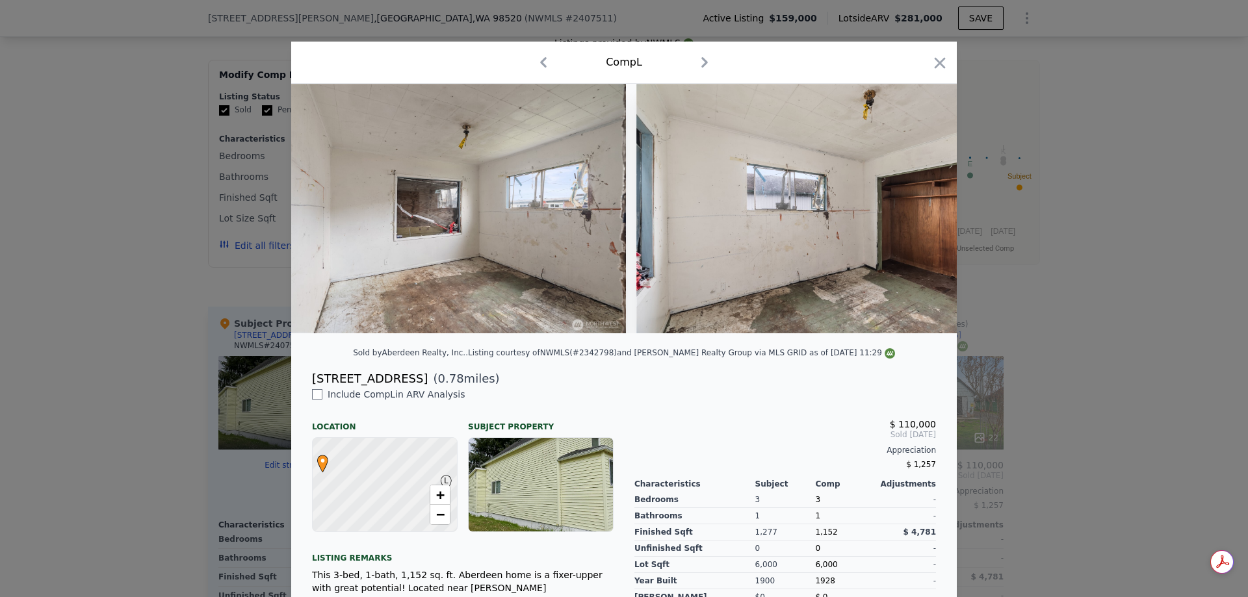
scroll to position [0, 3119]
click at [1168, 290] on div at bounding box center [624, 298] width 1248 height 597
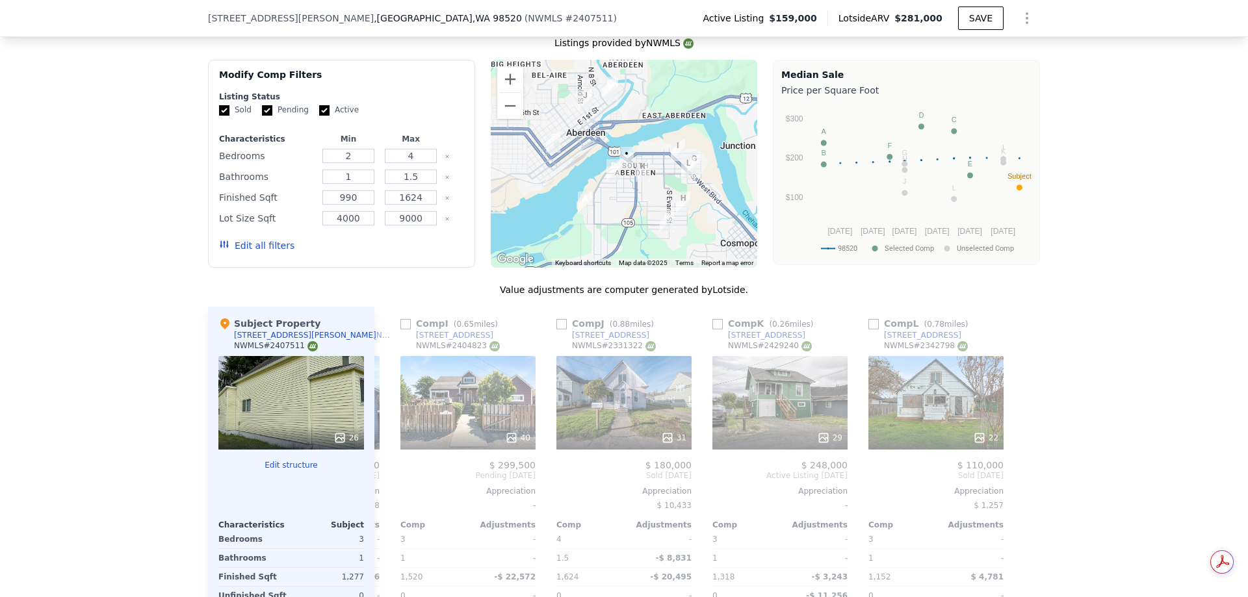
click at [283, 411] on div "26" at bounding box center [291, 403] width 146 height 94
